Goal: Information Seeking & Learning: Learn about a topic

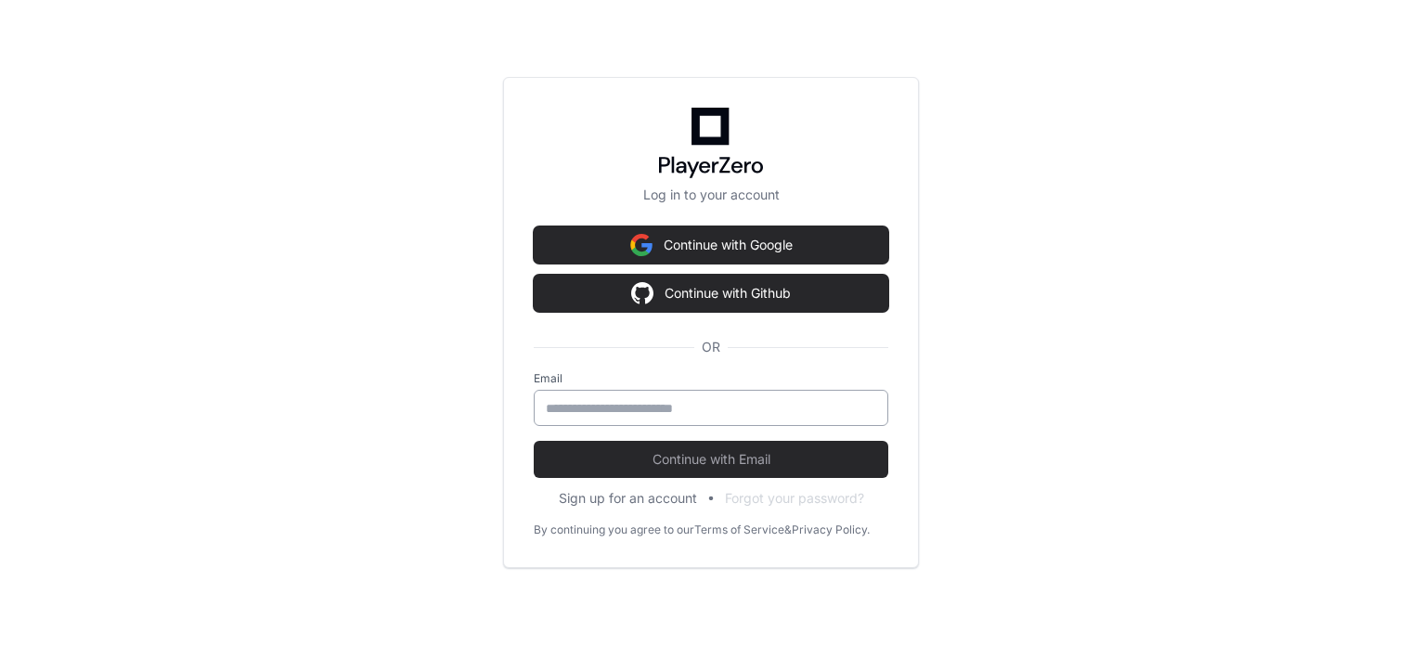
click at [674, 407] on input "email" at bounding box center [711, 408] width 330 height 19
type input "**********"
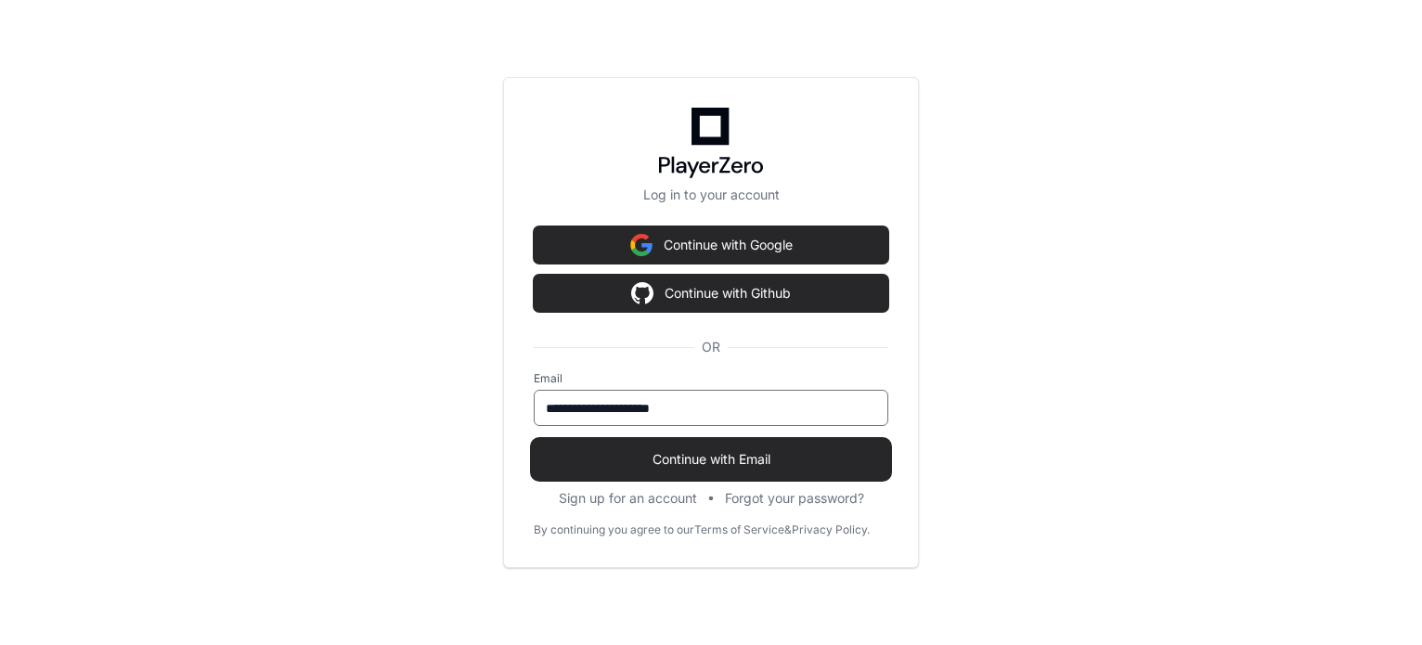
click at [681, 466] on span "Continue with Email" at bounding box center [711, 459] width 354 height 19
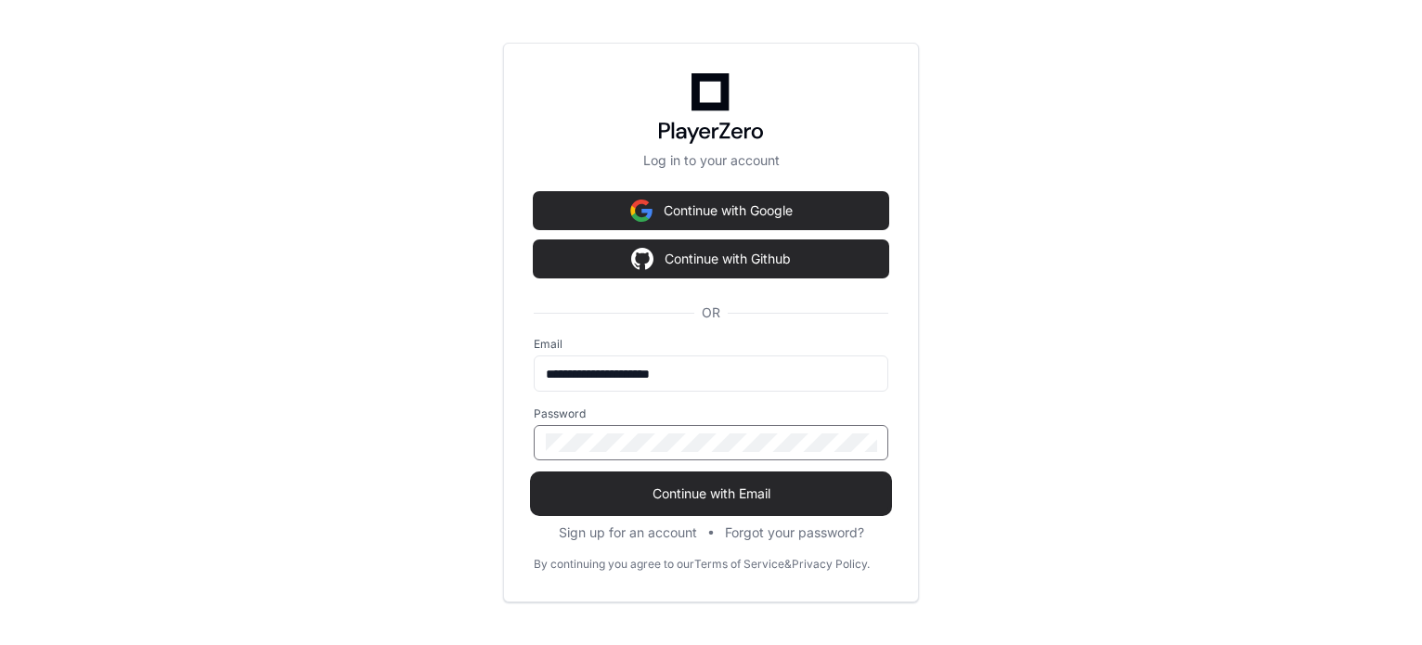
click at [534, 475] on button "Continue with Email" at bounding box center [711, 493] width 354 height 37
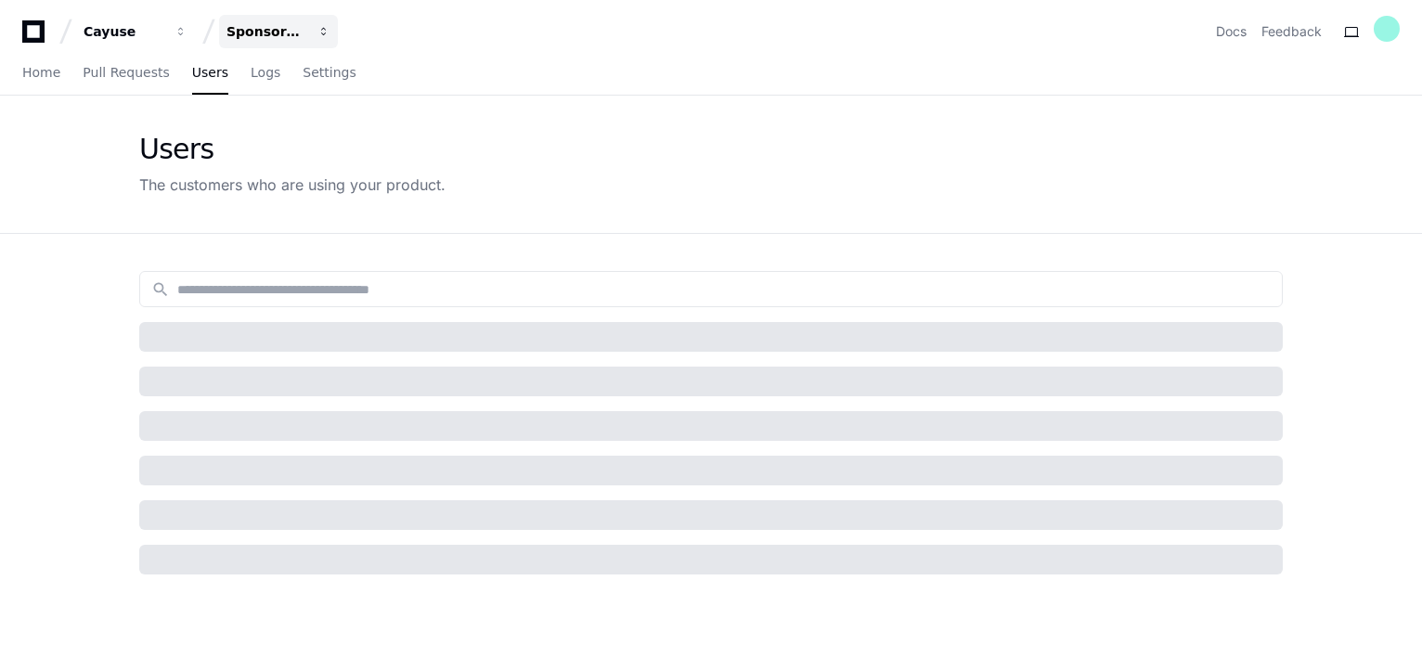
click at [289, 27] on div "Sponsored Projects (SP4)" at bounding box center [266, 31] width 80 height 19
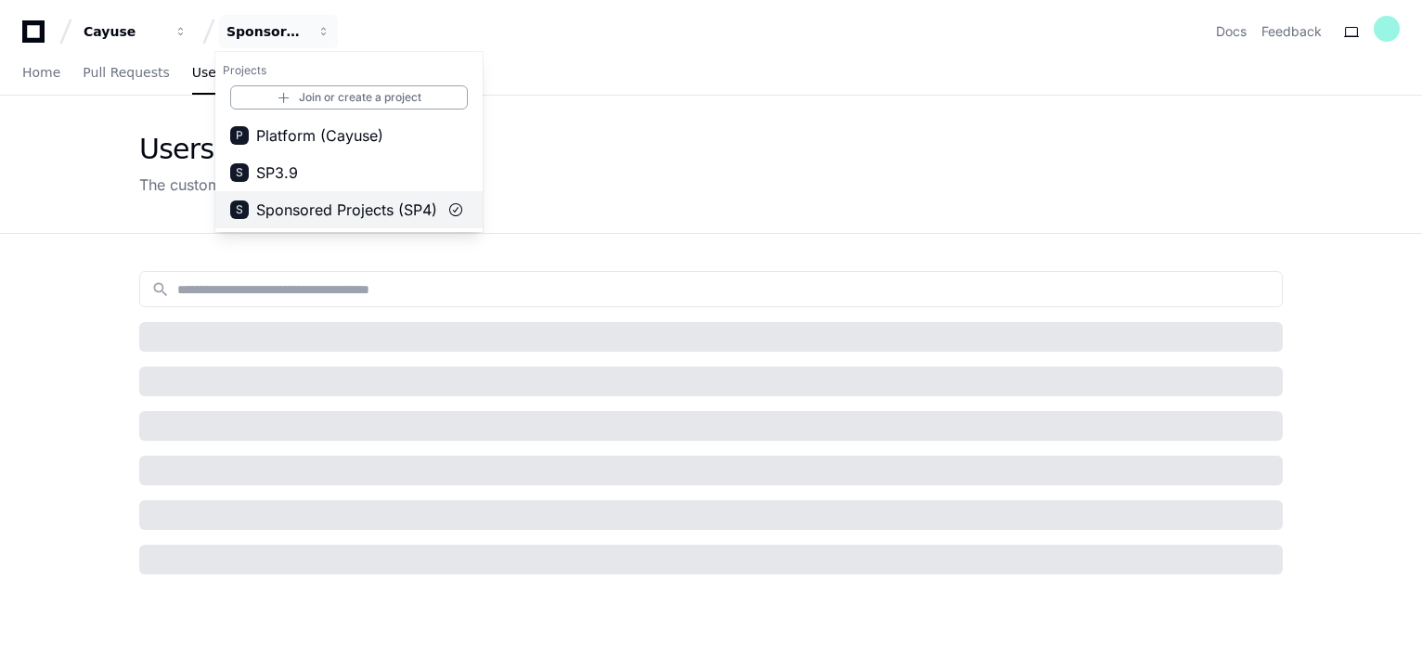
click at [317, 209] on span "Sponsored Projects (SP4)" at bounding box center [346, 210] width 181 height 22
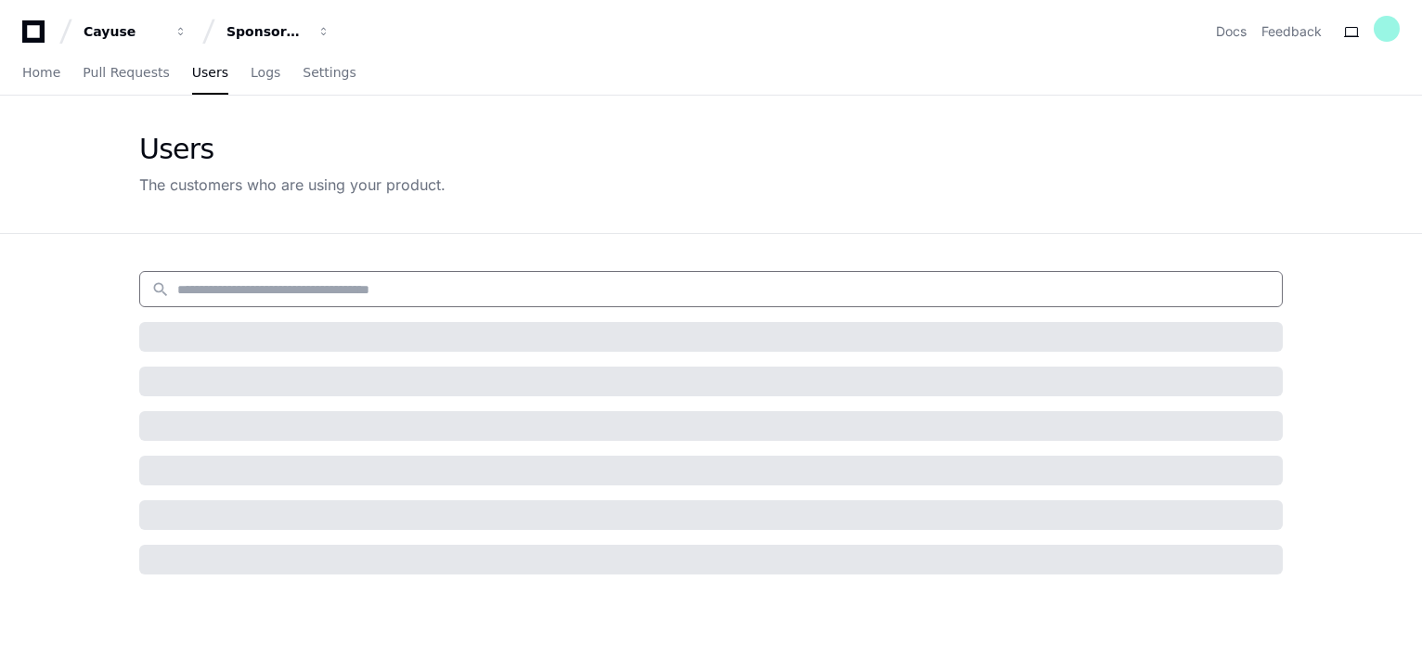
click at [230, 288] on input at bounding box center [723, 289] width 1093 height 19
paste input "**********"
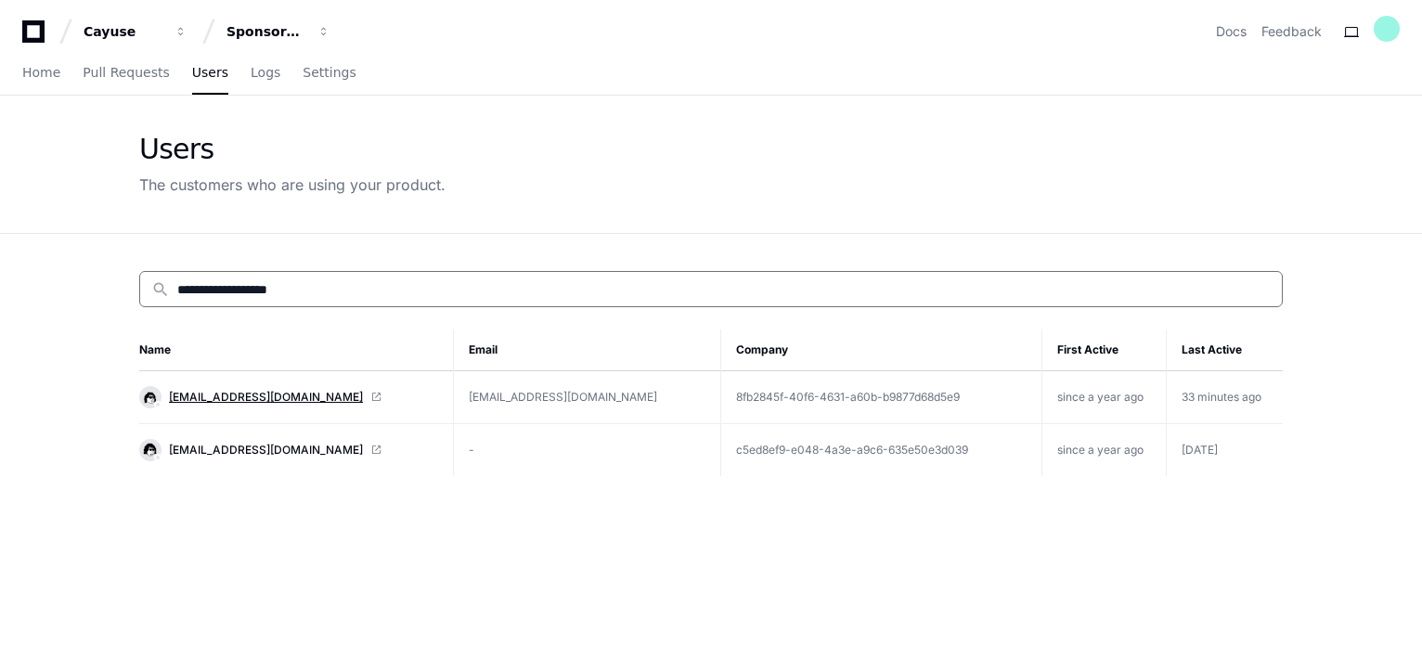
type input "**********"
click at [197, 390] on span "[EMAIL_ADDRESS][DOMAIN_NAME]" at bounding box center [266, 397] width 194 height 15
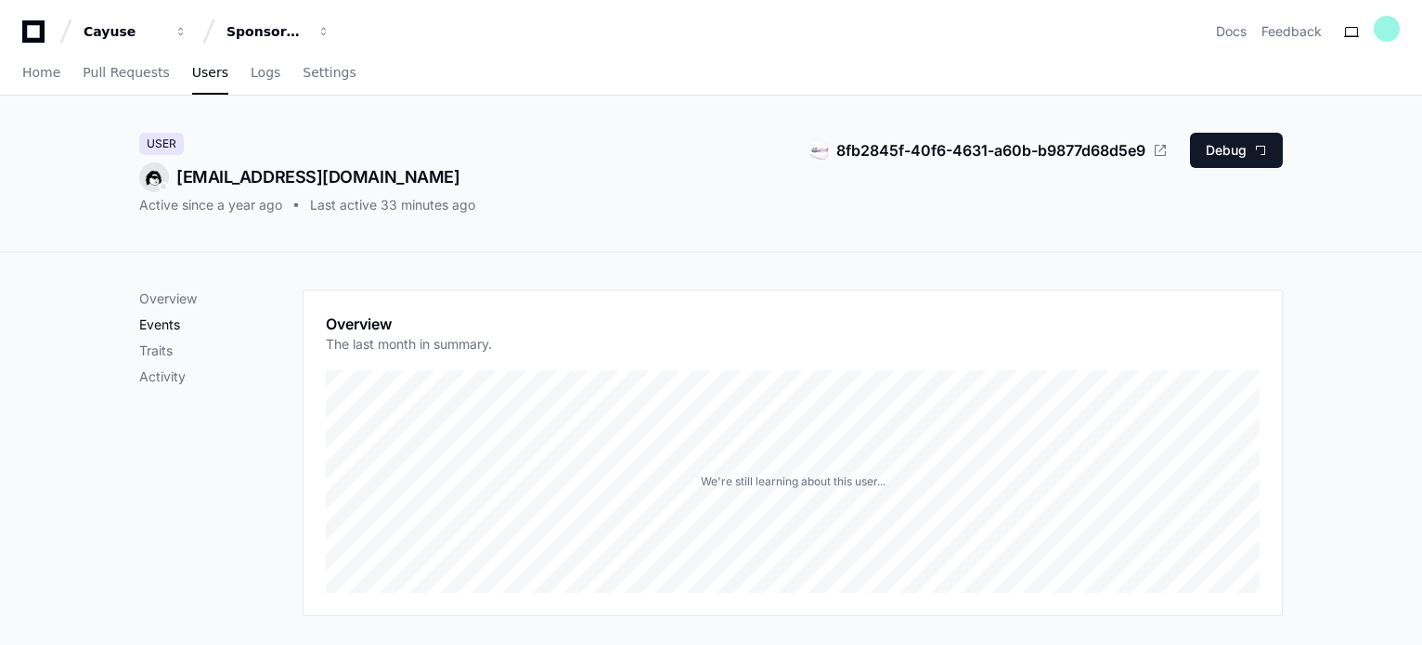
click at [174, 324] on p "Events" at bounding box center [220, 324] width 163 height 19
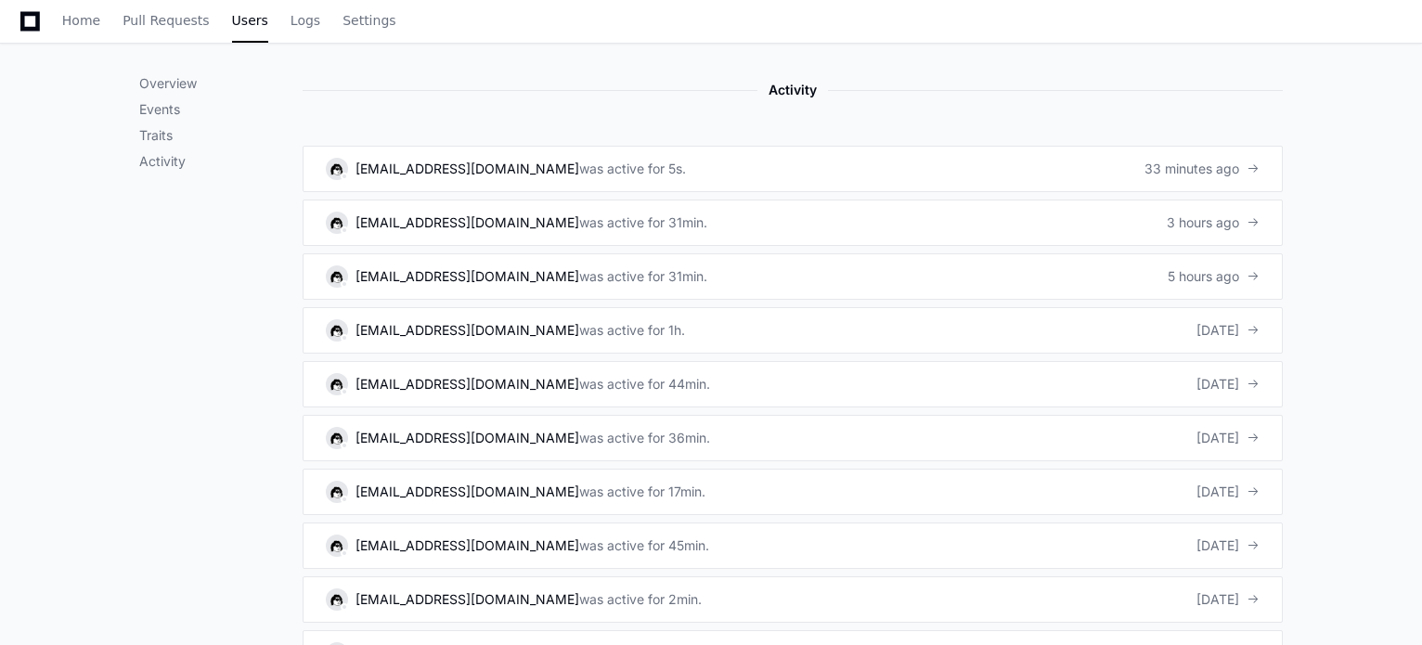
scroll to position [1184, 0]
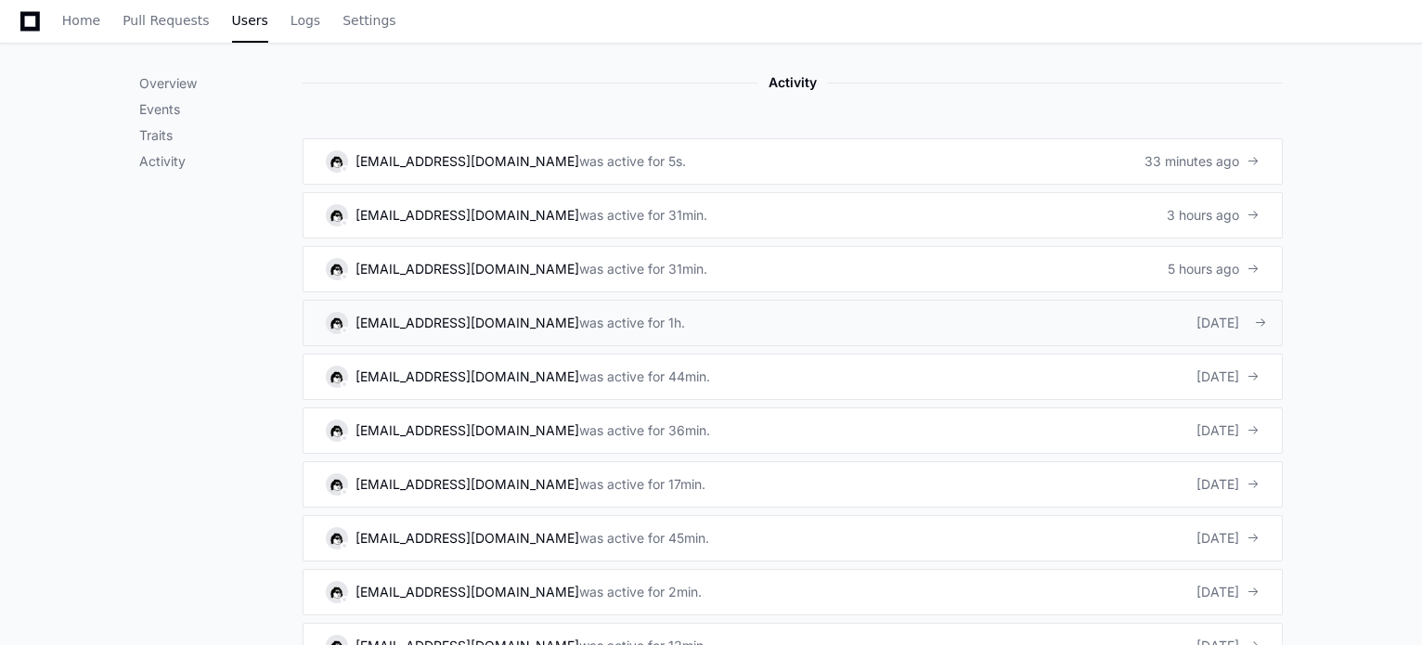
click at [579, 320] on div "was active for 1h." at bounding box center [632, 323] width 106 height 19
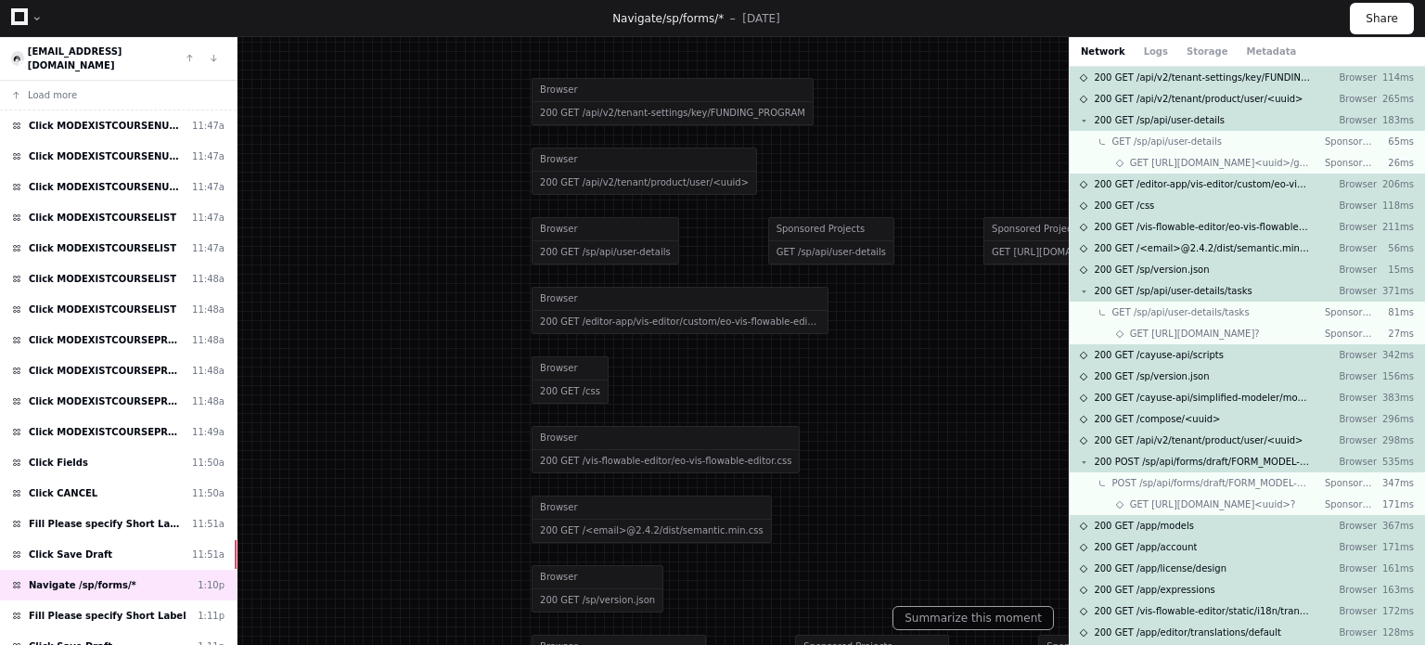
click at [237, 374] on div "[EMAIL_ADDRESS][DOMAIN_NAME] Load more Click MODEXISTCOURSENUMBER 11:47a Click …" at bounding box center [119, 341] width 238 height 608
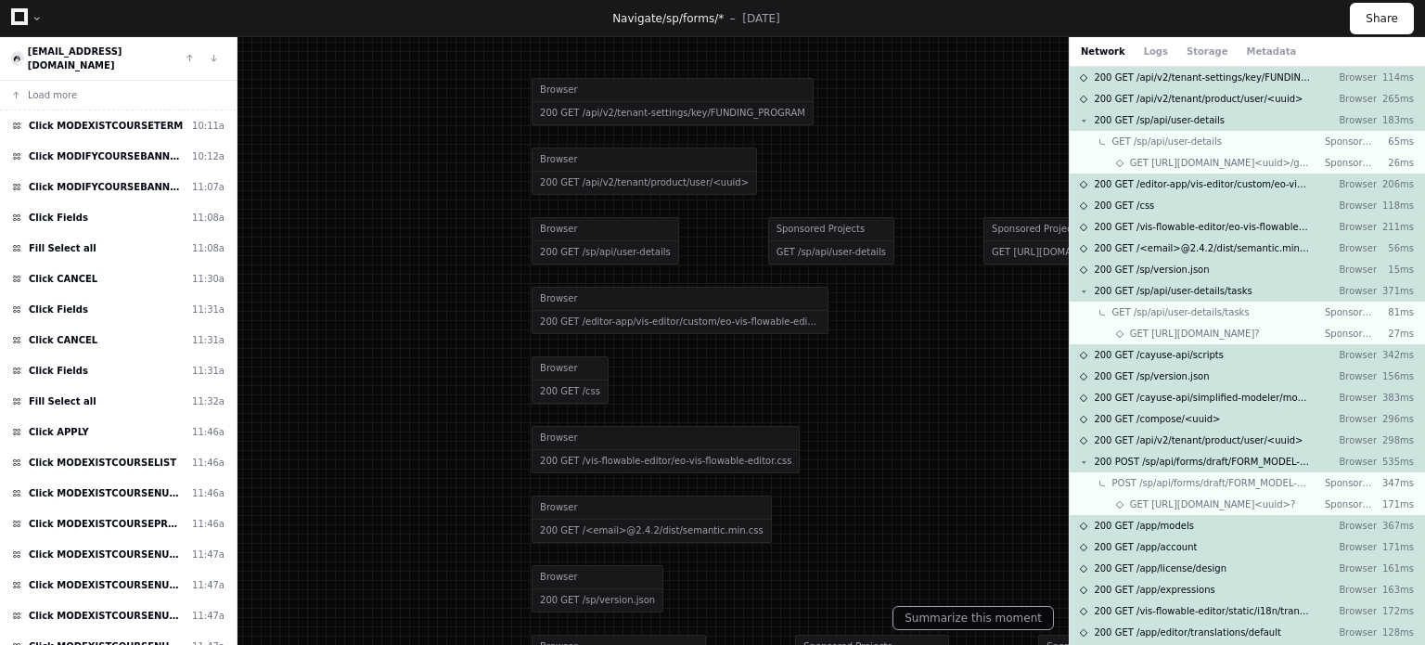
click at [234, 162] on div "[EMAIL_ADDRESS][DOMAIN_NAME] Load more Click MODEXISTCOURSETERM 10:11a Click MO…" at bounding box center [119, 341] width 238 height 608
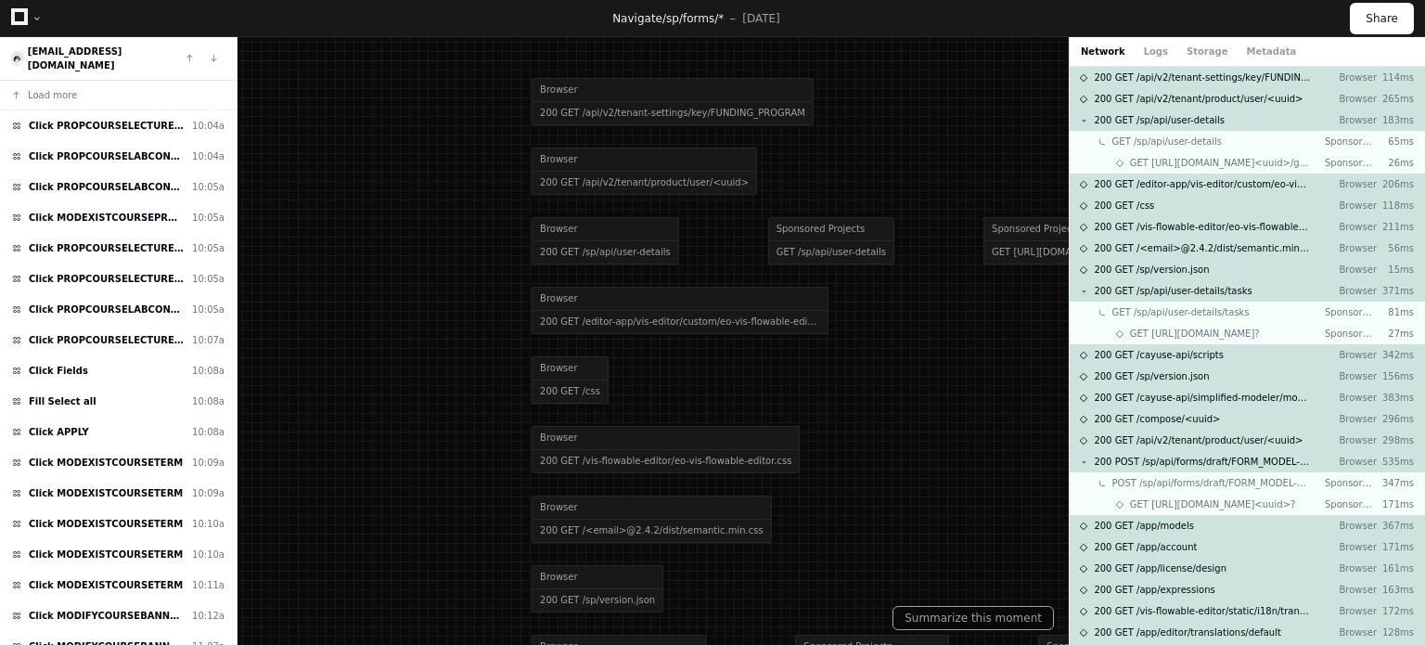
scroll to position [109, 0]
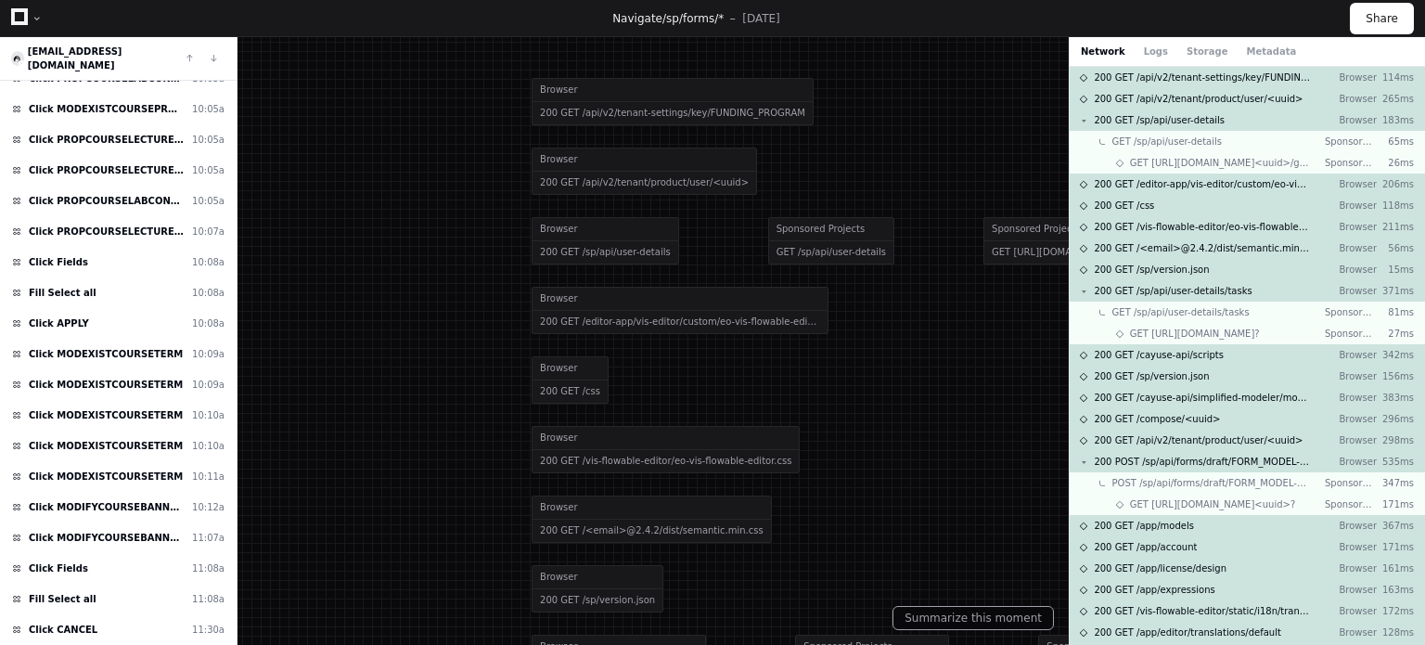
drag, startPoint x: 232, startPoint y: 191, endPoint x: 233, endPoint y: 209, distance: 17.7
click at [233, 209] on div "Load more Click PROPCOURSELECTURECONTACTHOURS 10:04a Click PROPCOURSELABCONTACT…" at bounding box center [118, 370] width 237 height 578
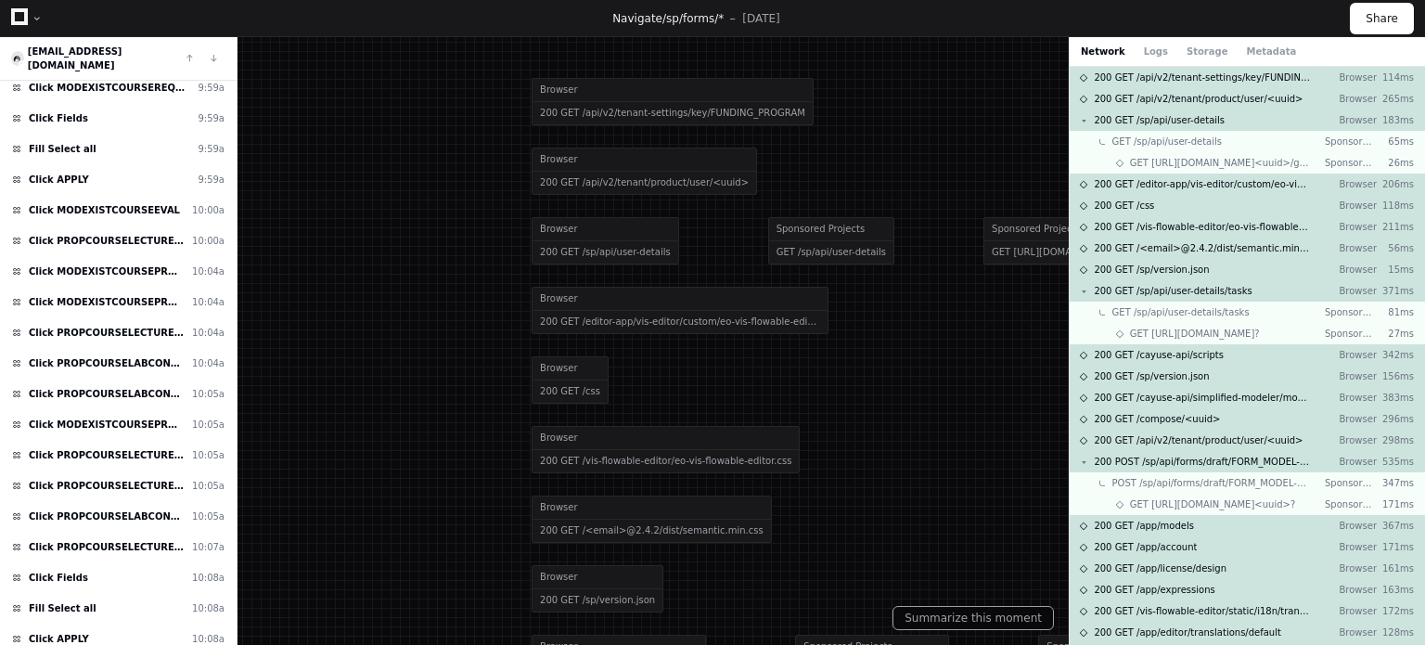
scroll to position [0, 0]
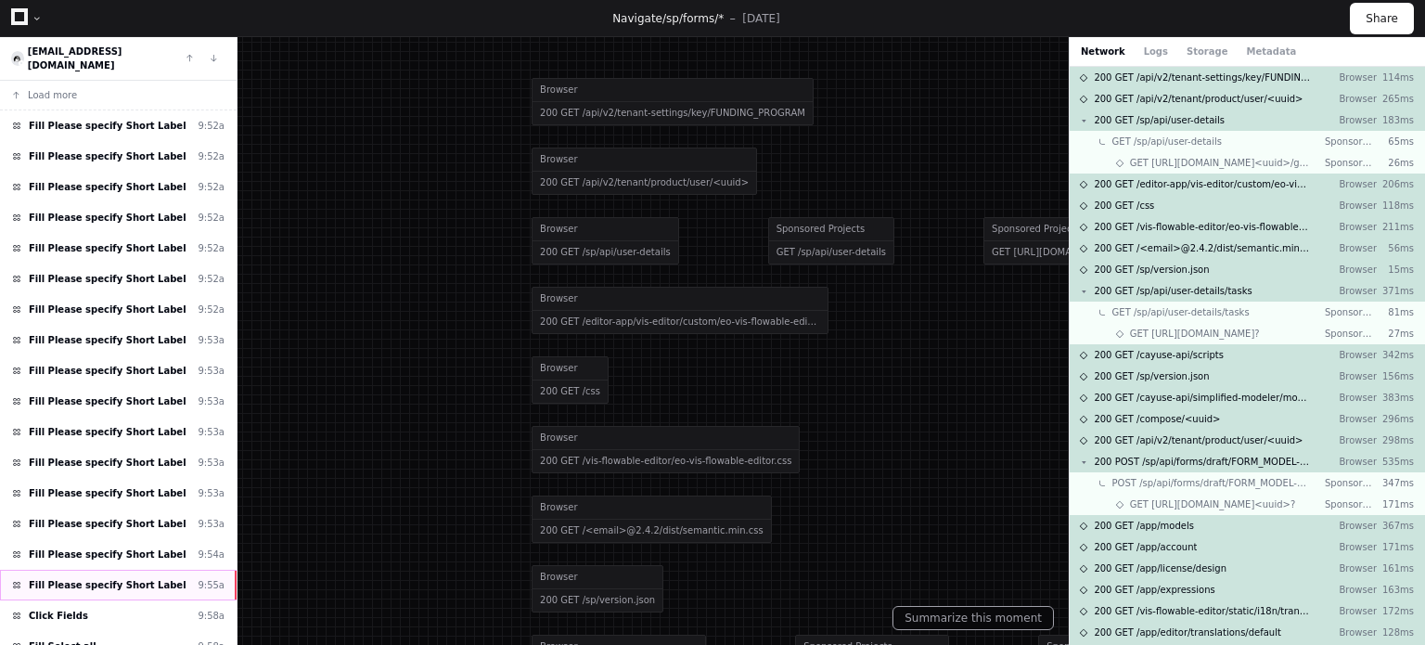
click at [155, 570] on div "Fill Please specify Short Label 9:55a" at bounding box center [118, 585] width 237 height 31
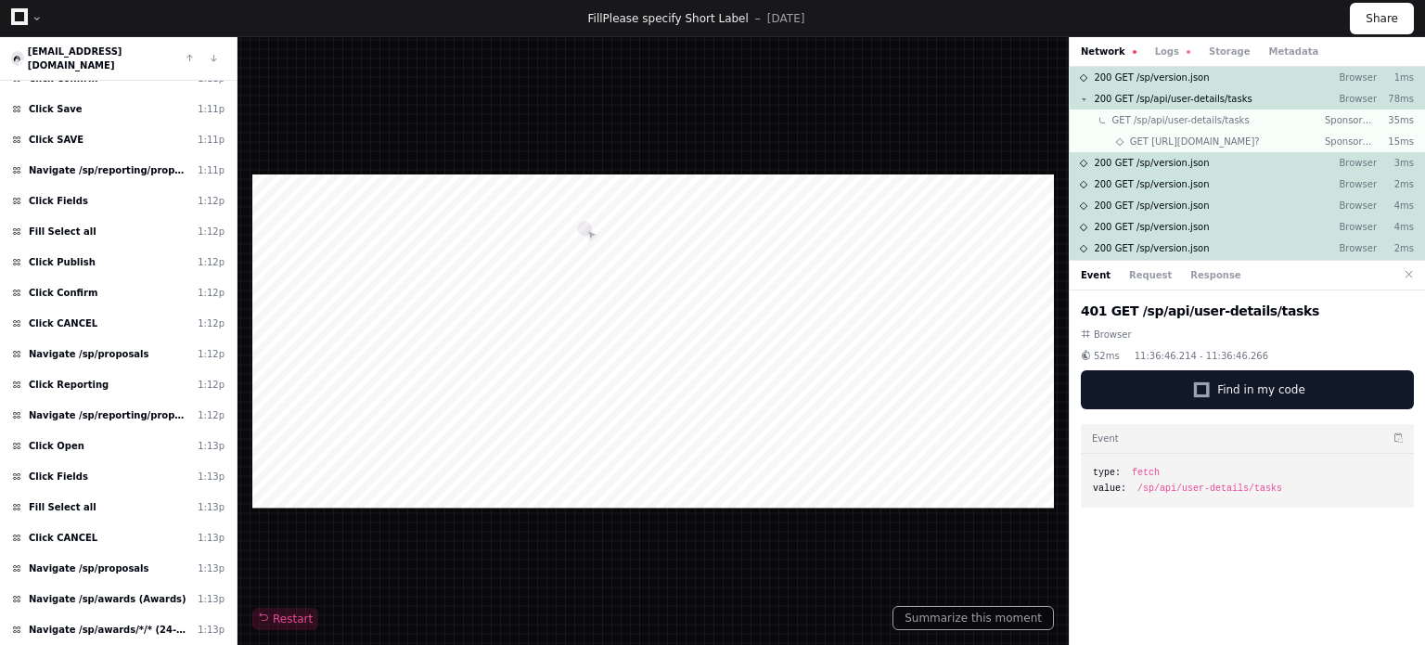
scroll to position [2930, 0]
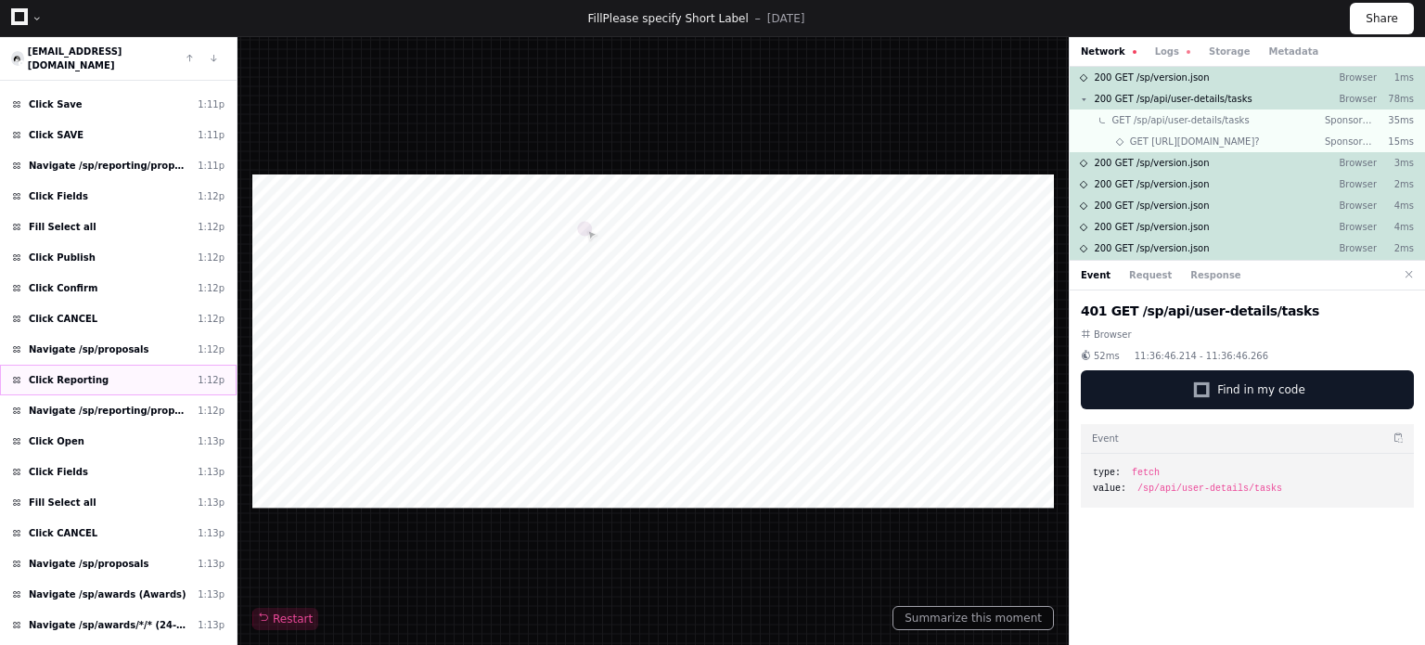
click at [110, 365] on div "Click Reporting 1:12p" at bounding box center [118, 380] width 237 height 31
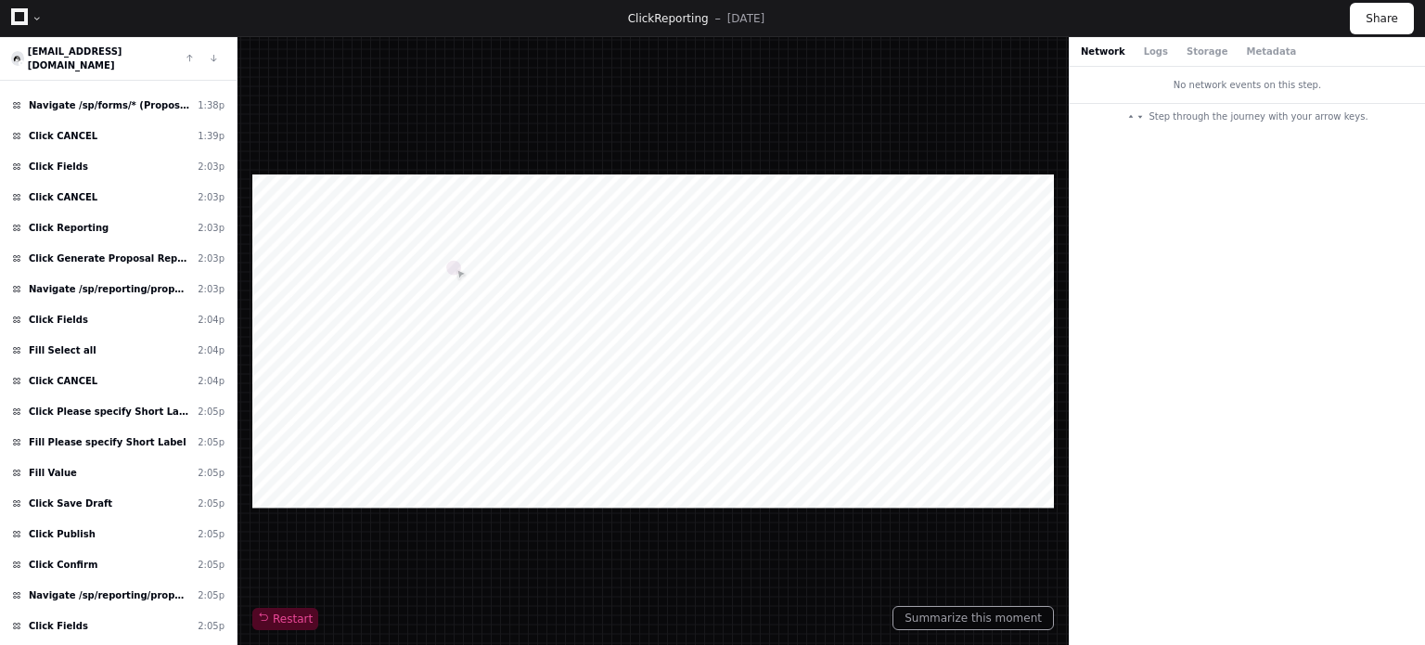
scroll to position [4007, 0]
